Goal: Book appointment/travel/reservation

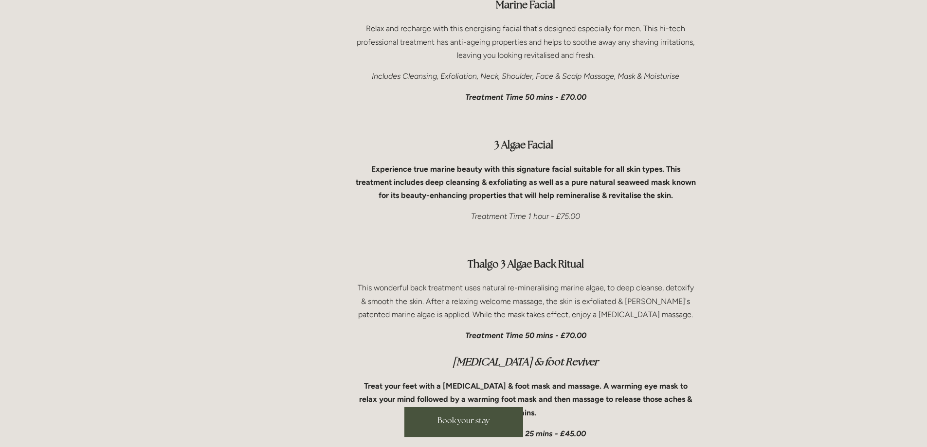
scroll to position [3261, 0]
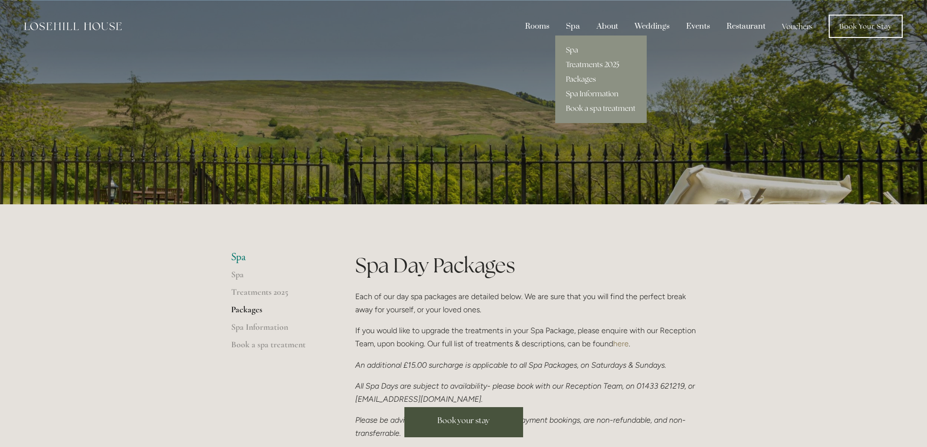
click at [591, 66] on link "Treatments 2025" at bounding box center [600, 64] width 91 height 15
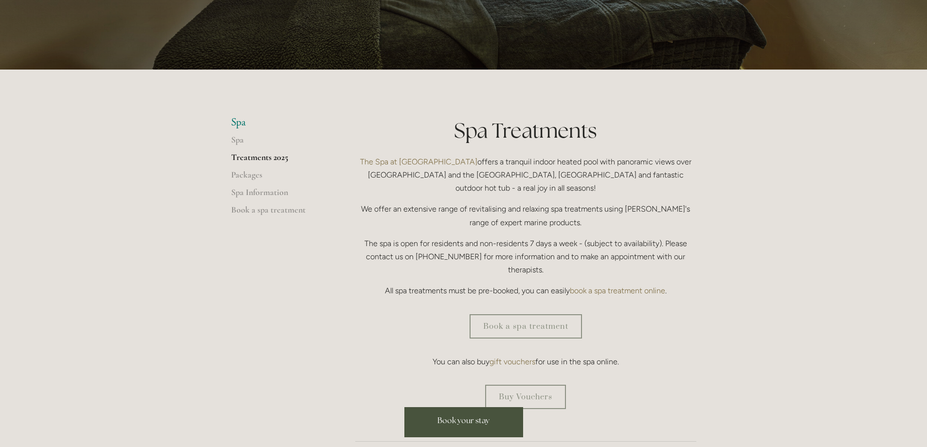
scroll to position [146, 0]
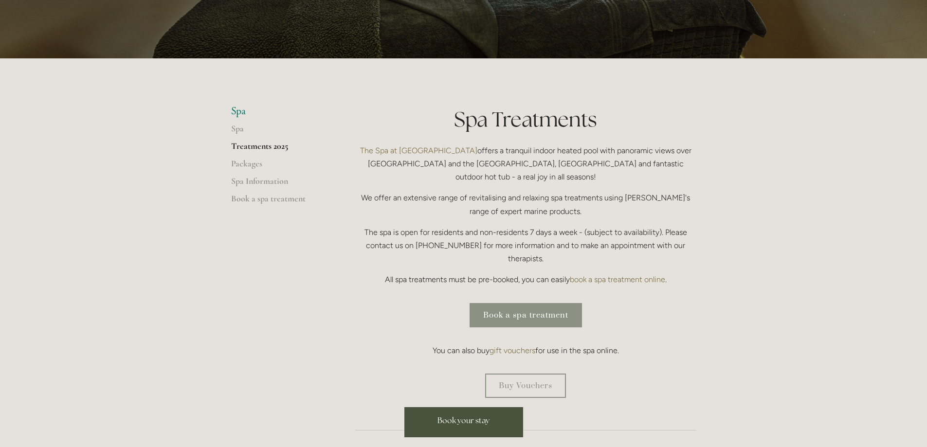
click at [524, 303] on link "Book a spa treatment" at bounding box center [526, 315] width 112 height 24
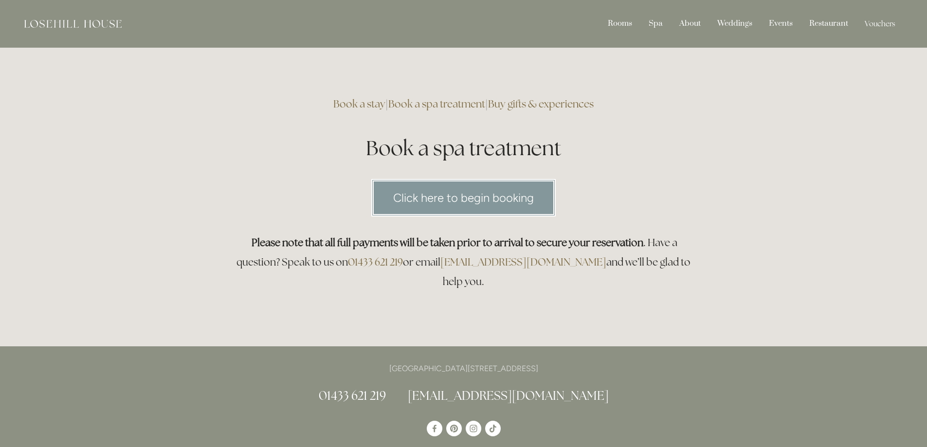
click at [419, 102] on link "Book a spa treatment" at bounding box center [436, 103] width 97 height 13
click at [431, 202] on link "Click here to begin booking" at bounding box center [463, 197] width 184 height 37
